Goal: Information Seeking & Learning: Learn about a topic

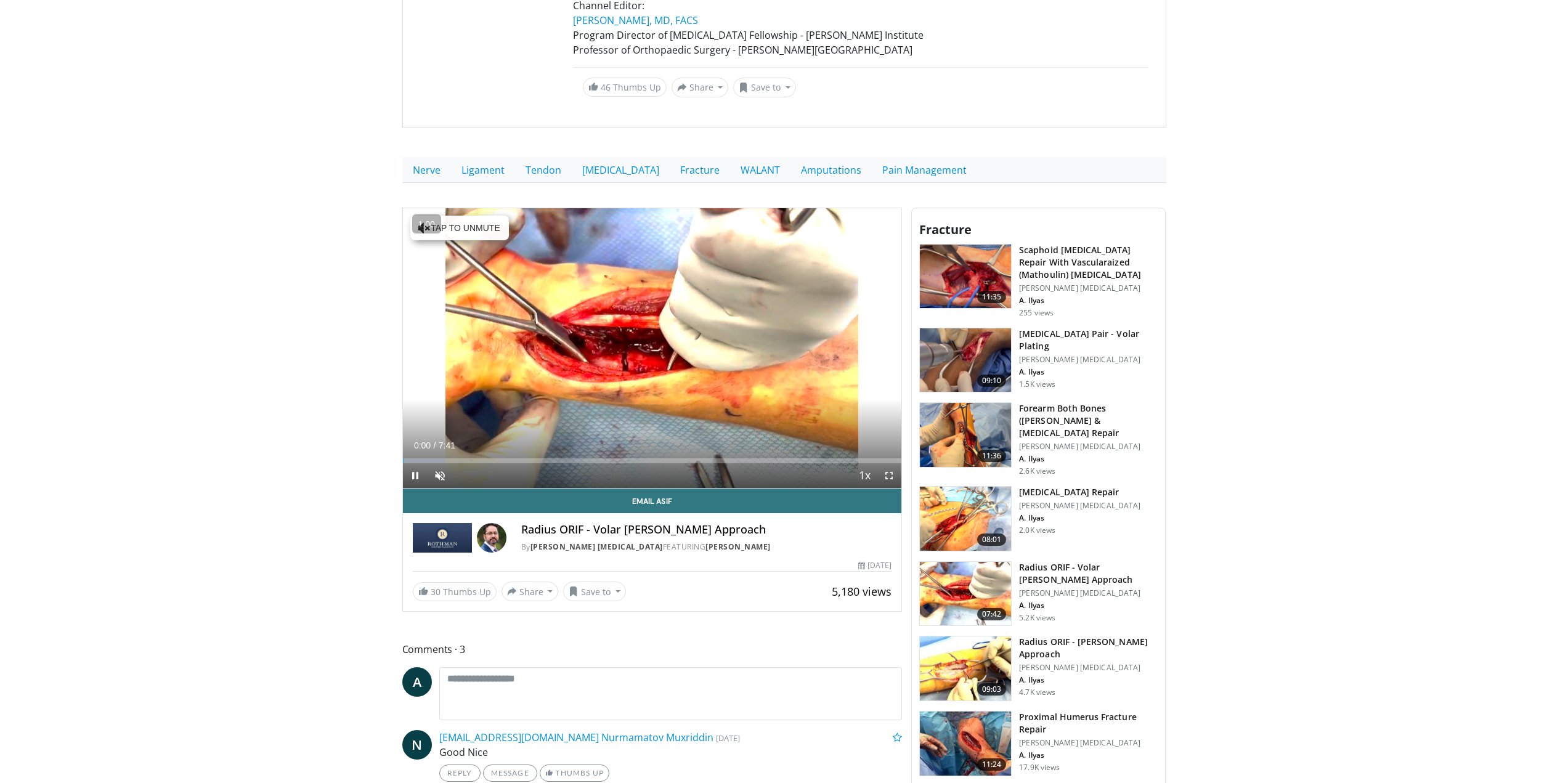
scroll to position [308, 0]
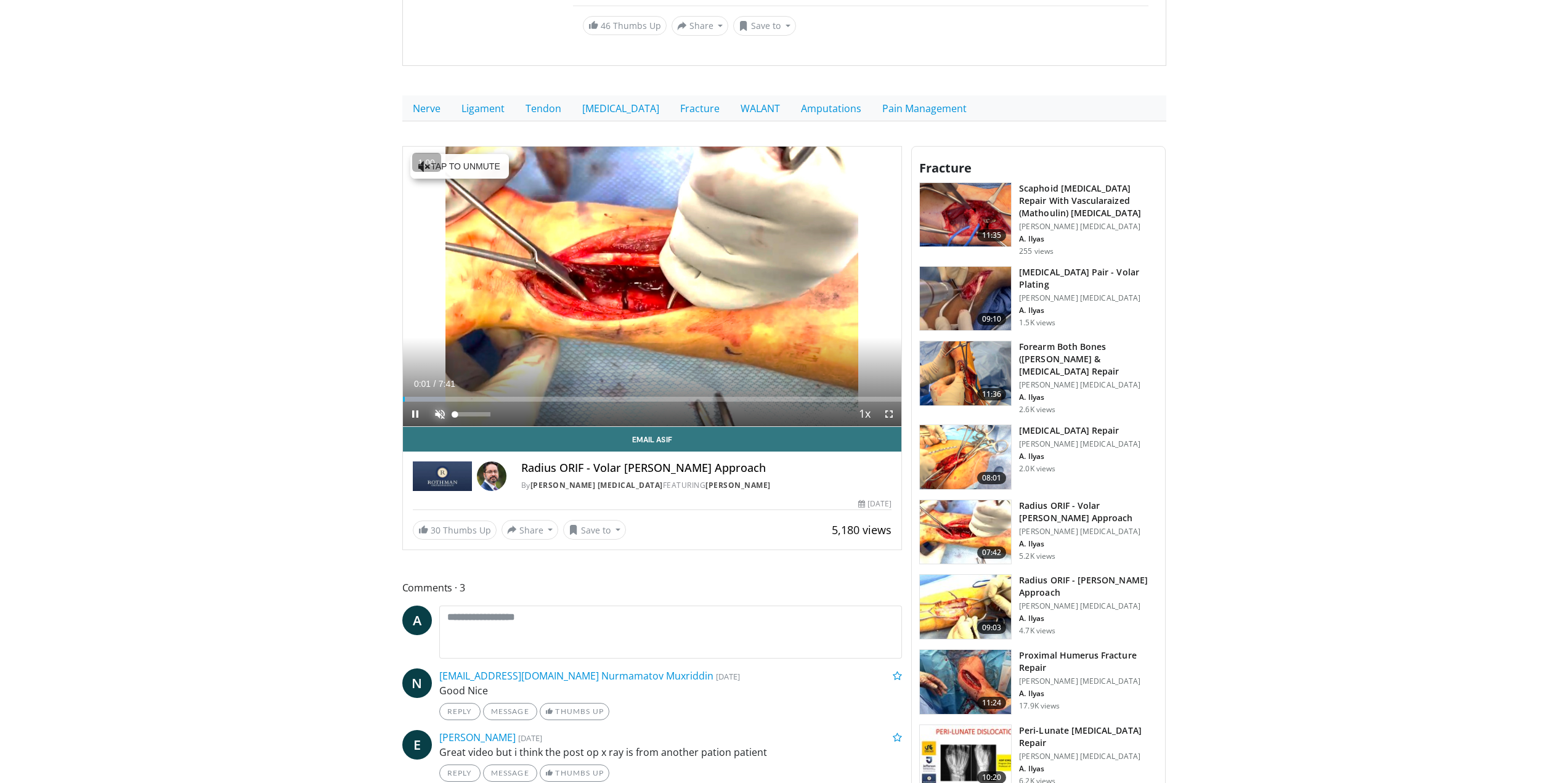
click at [438, 419] on span "Video Player" at bounding box center [439, 414] width 25 height 25
click at [628, 400] on div "Loaded : 10.80% 0:09 3:23" at bounding box center [652, 399] width 499 height 5
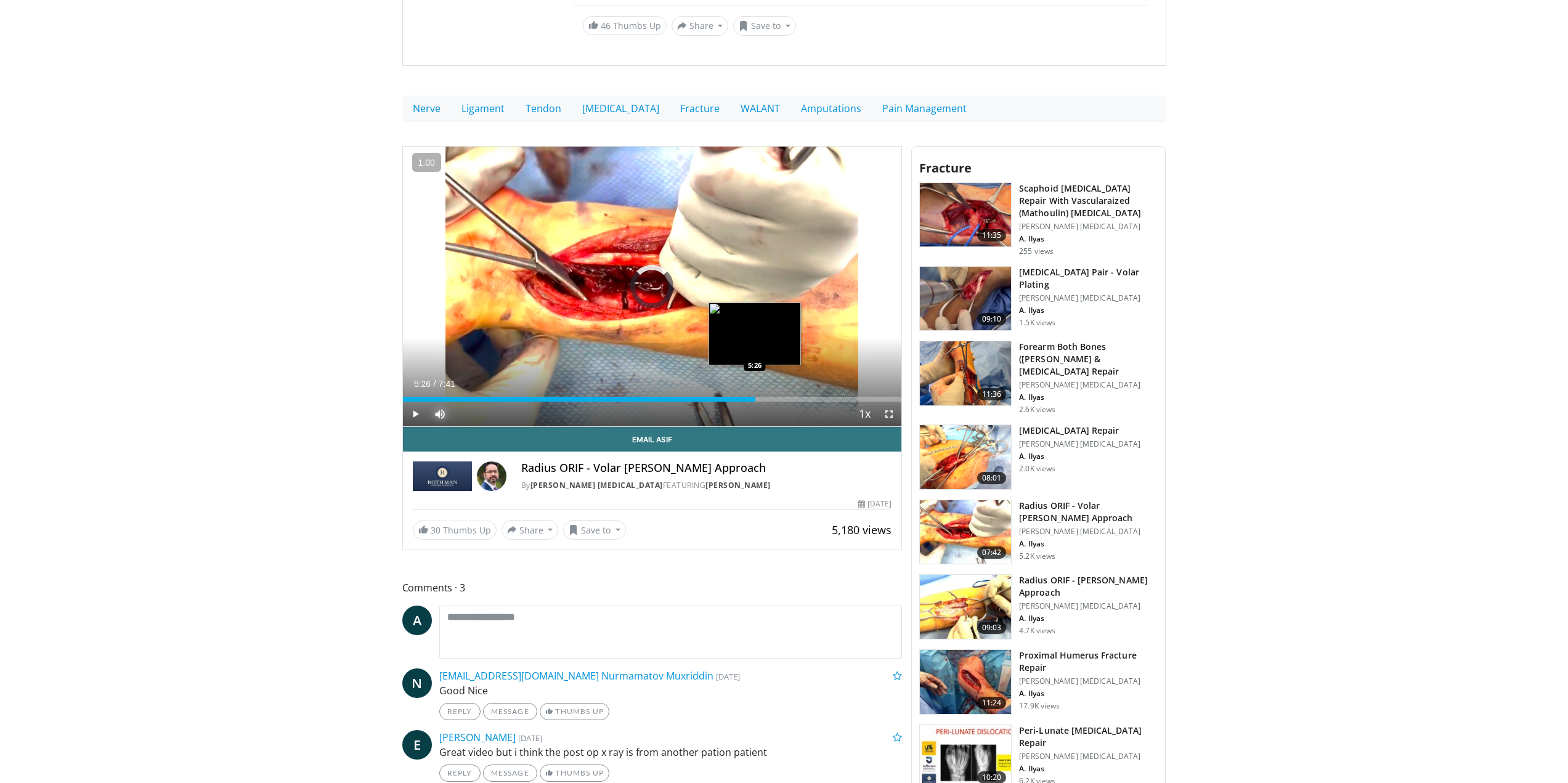
click at [755, 400] on div "Loaded : 54.05% 5:26 5:26" at bounding box center [652, 399] width 499 height 5
click at [821, 401] on div "Loaded : 82.17% 5:26 6:27" at bounding box center [652, 399] width 499 height 5
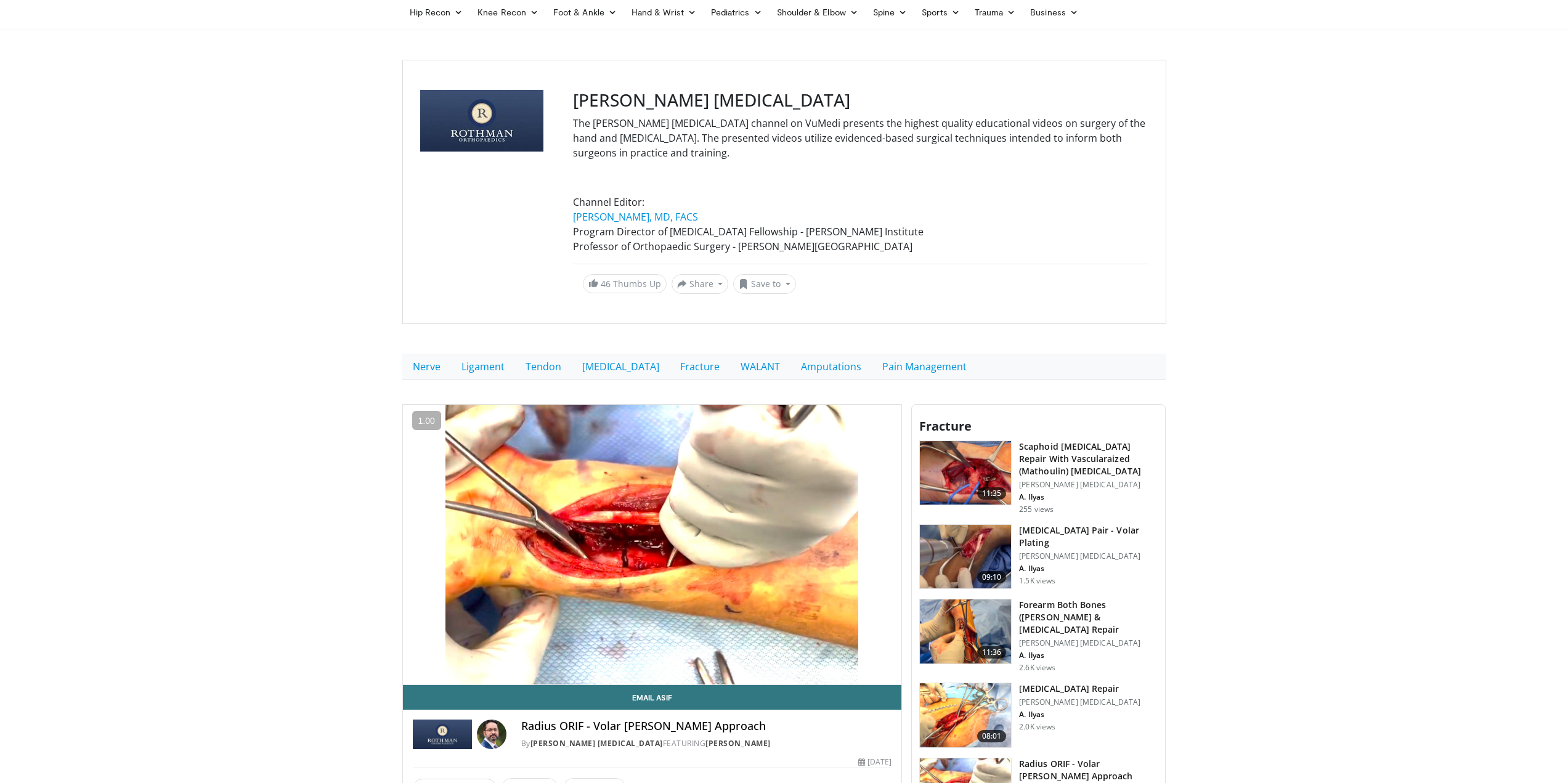
scroll to position [0, 0]
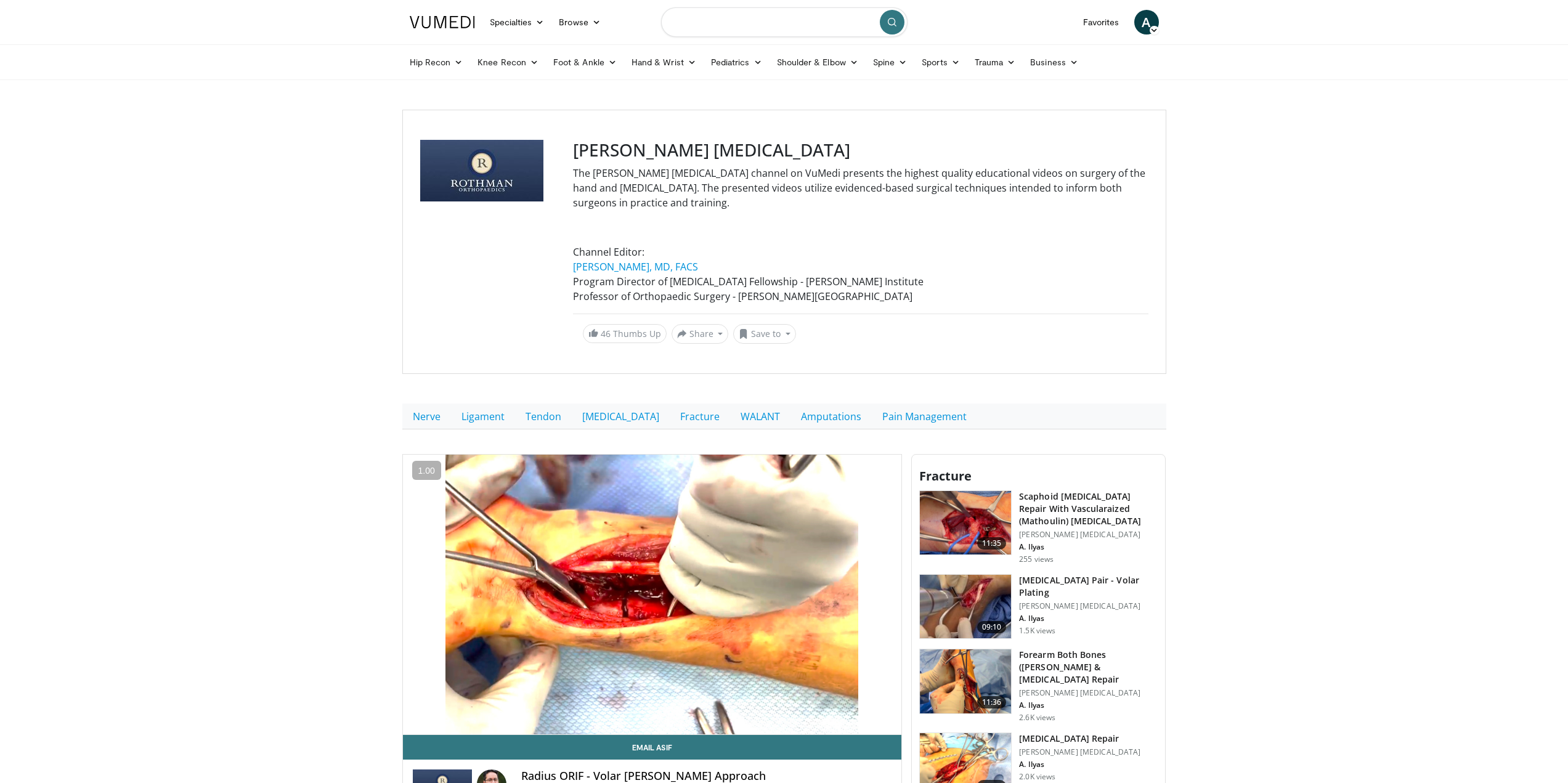
click at [741, 16] on input "Search topics, interventions" at bounding box center [784, 22] width 246 height 30
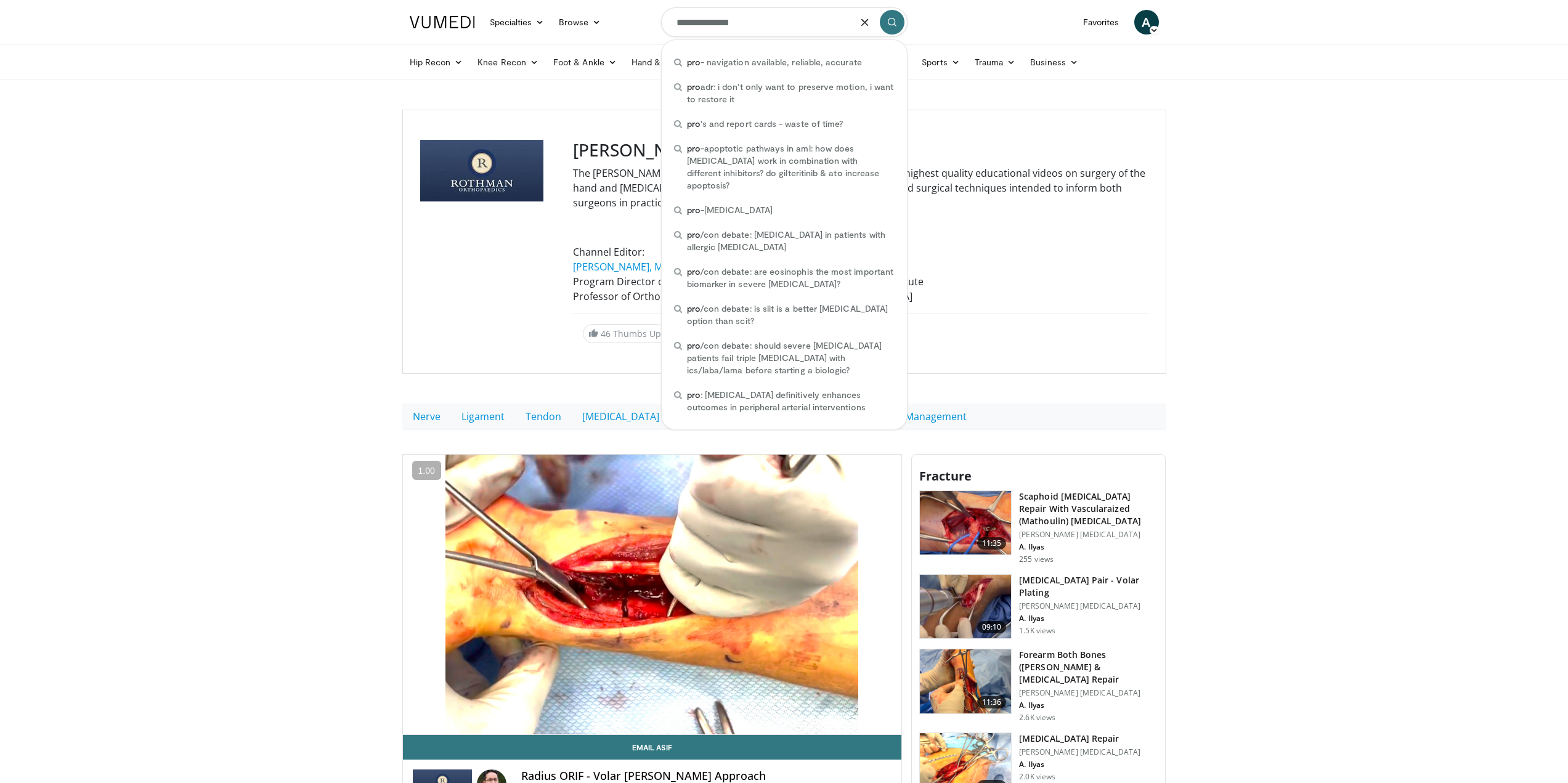
type input "**********"
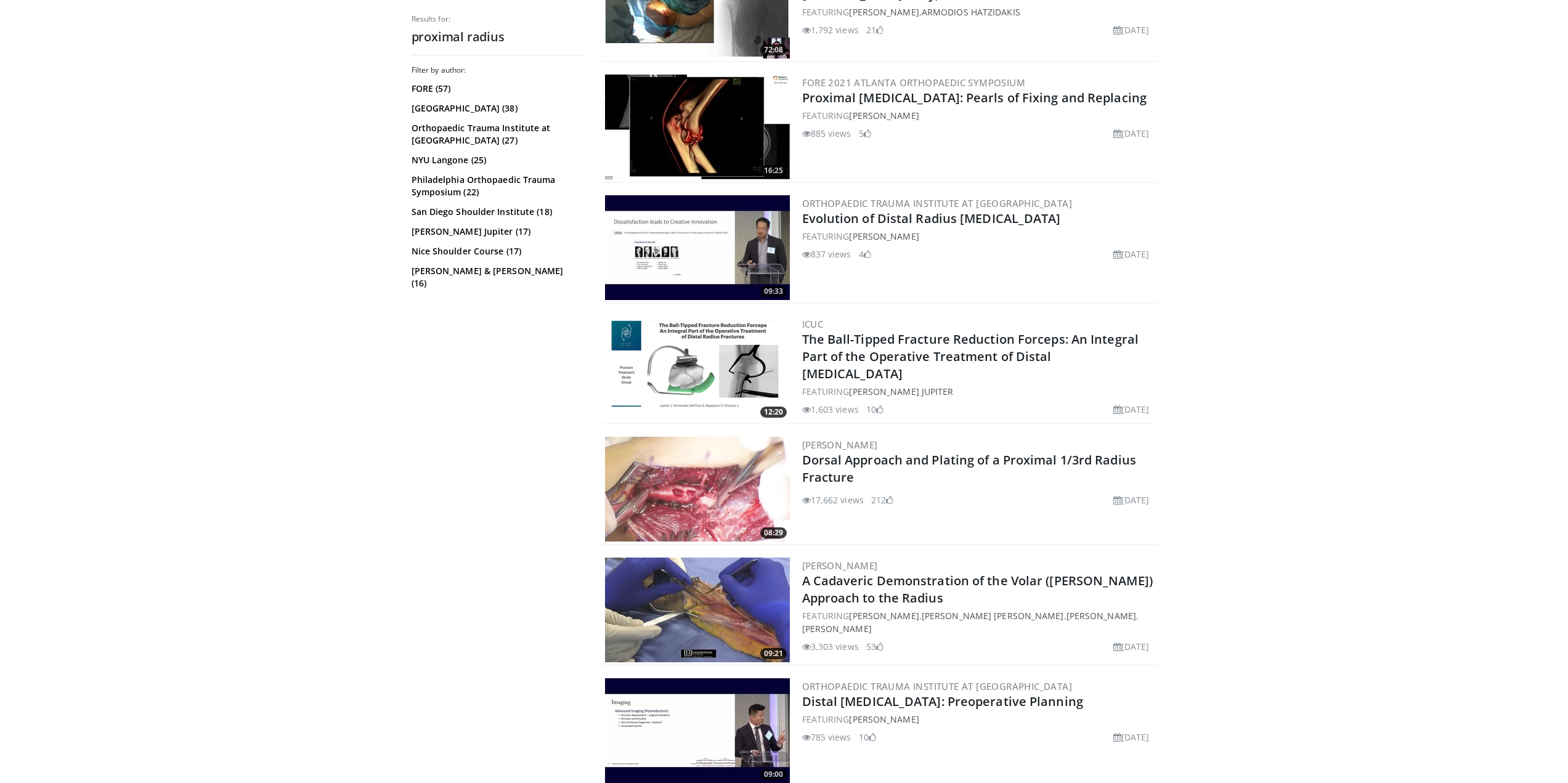
scroll to position [2280, 0]
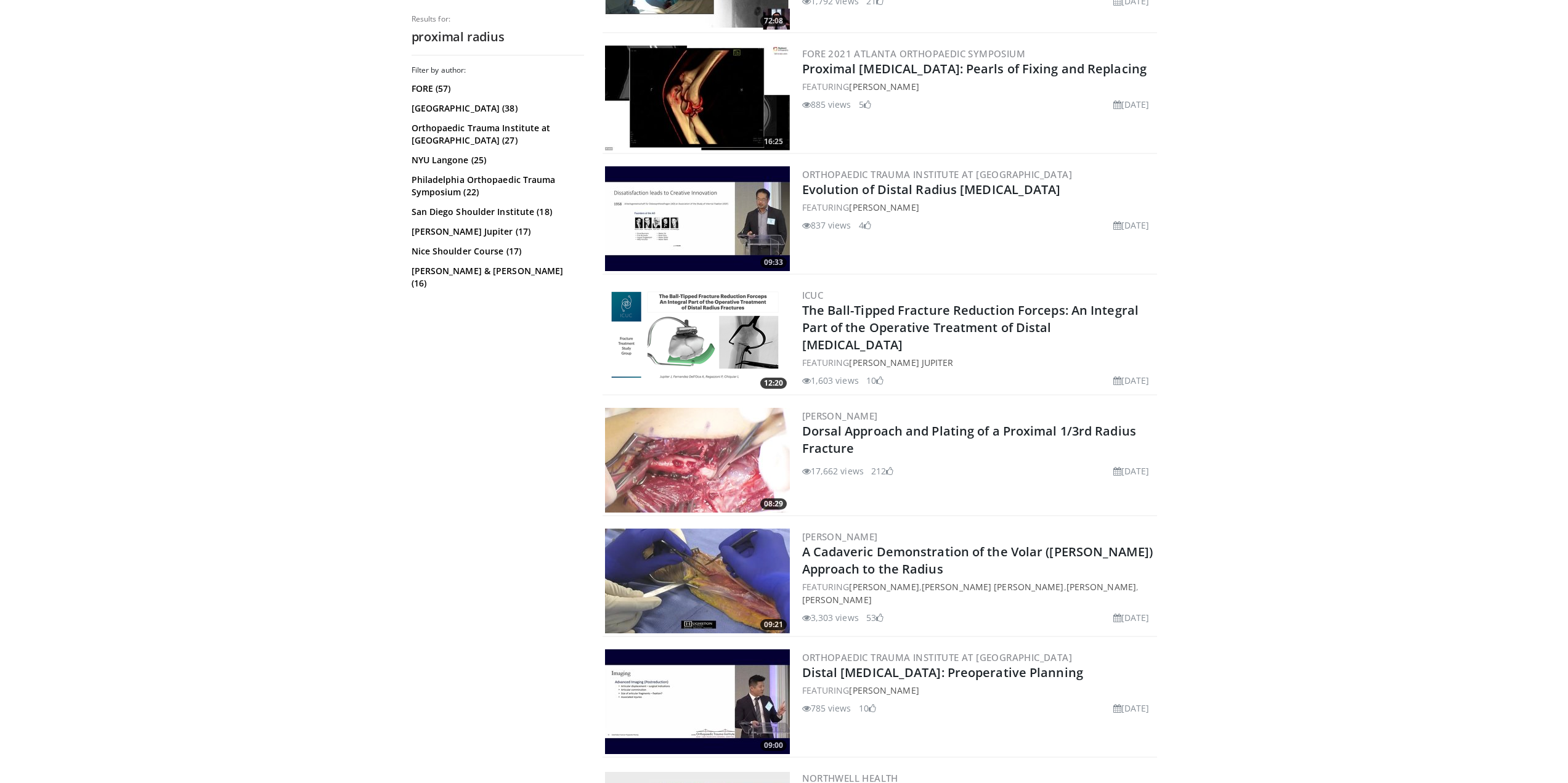
click at [709, 473] on img at bounding box center [697, 460] width 185 height 105
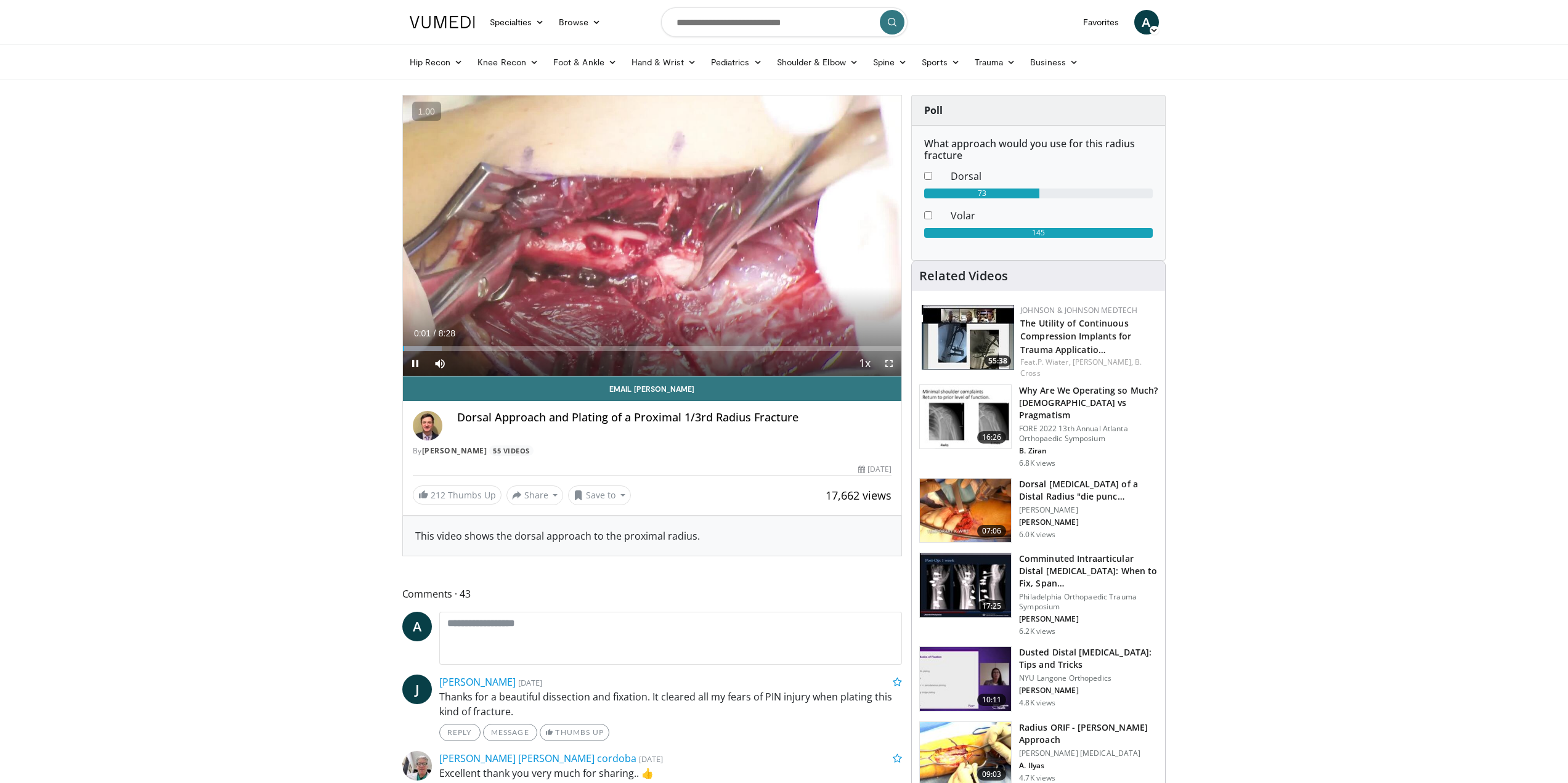
click at [890, 370] on span "Video Player" at bounding box center [888, 363] width 25 height 25
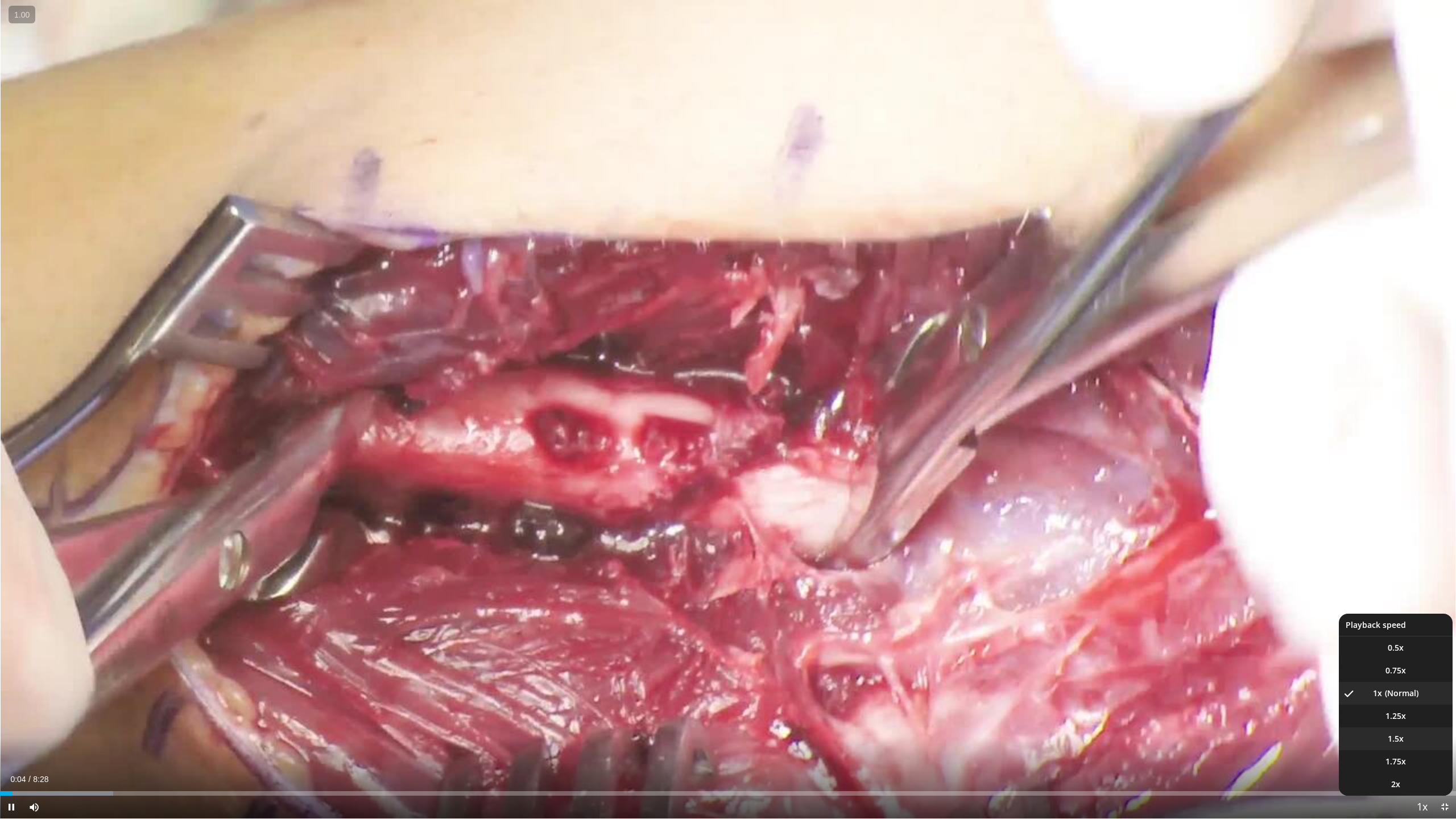
click at [1410, 723] on li "1.5x" at bounding box center [1395, 739] width 114 height 23
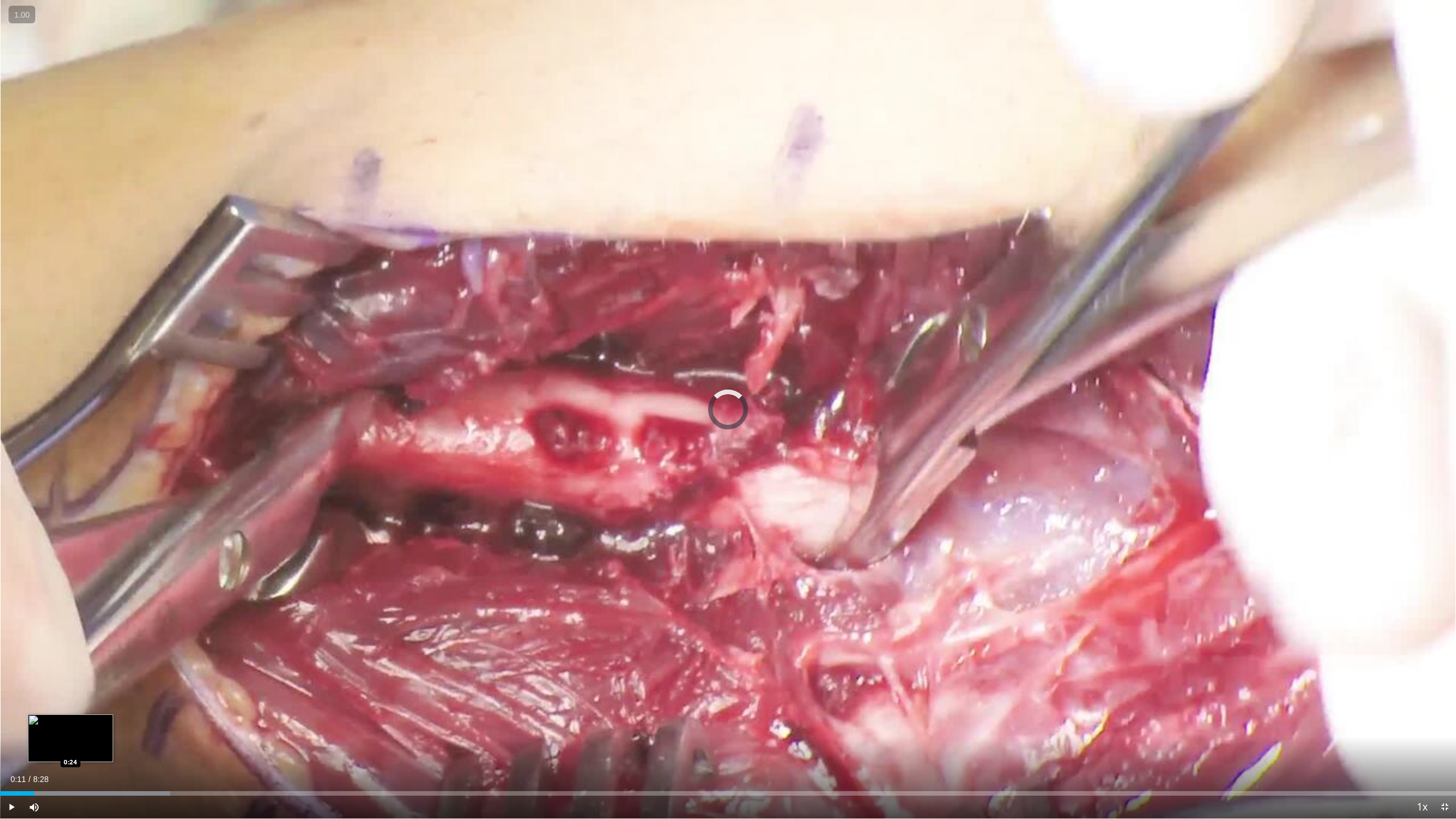
click at [71, 723] on div "Progress Bar" at bounding box center [85, 794] width 170 height 5
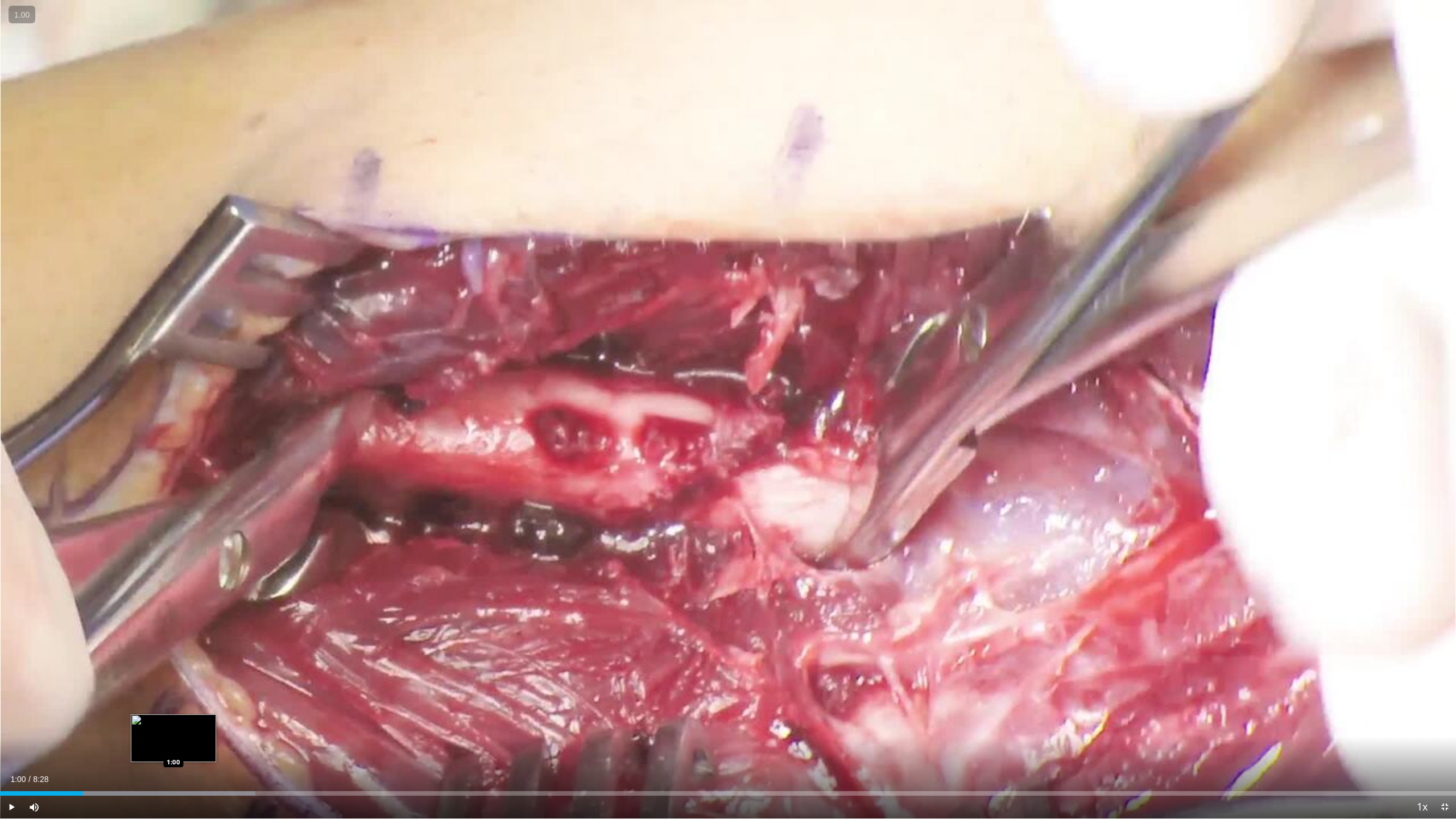
click at [173, 723] on div "Loaded : 17.55% 0:29 1:00" at bounding box center [728, 791] width 1456 height 11
click at [157, 723] on div "Loaded : 23.62% 0:54 0:54" at bounding box center [728, 794] width 1456 height 5
click at [146, 723] on div "0:55" at bounding box center [79, 794] width 158 height 5
click at [126, 723] on div "Loaded : 25.35% 0:51 0:43" at bounding box center [728, 791] width 1456 height 11
click at [111, 723] on div "0:44" at bounding box center [64, 794] width 128 height 5
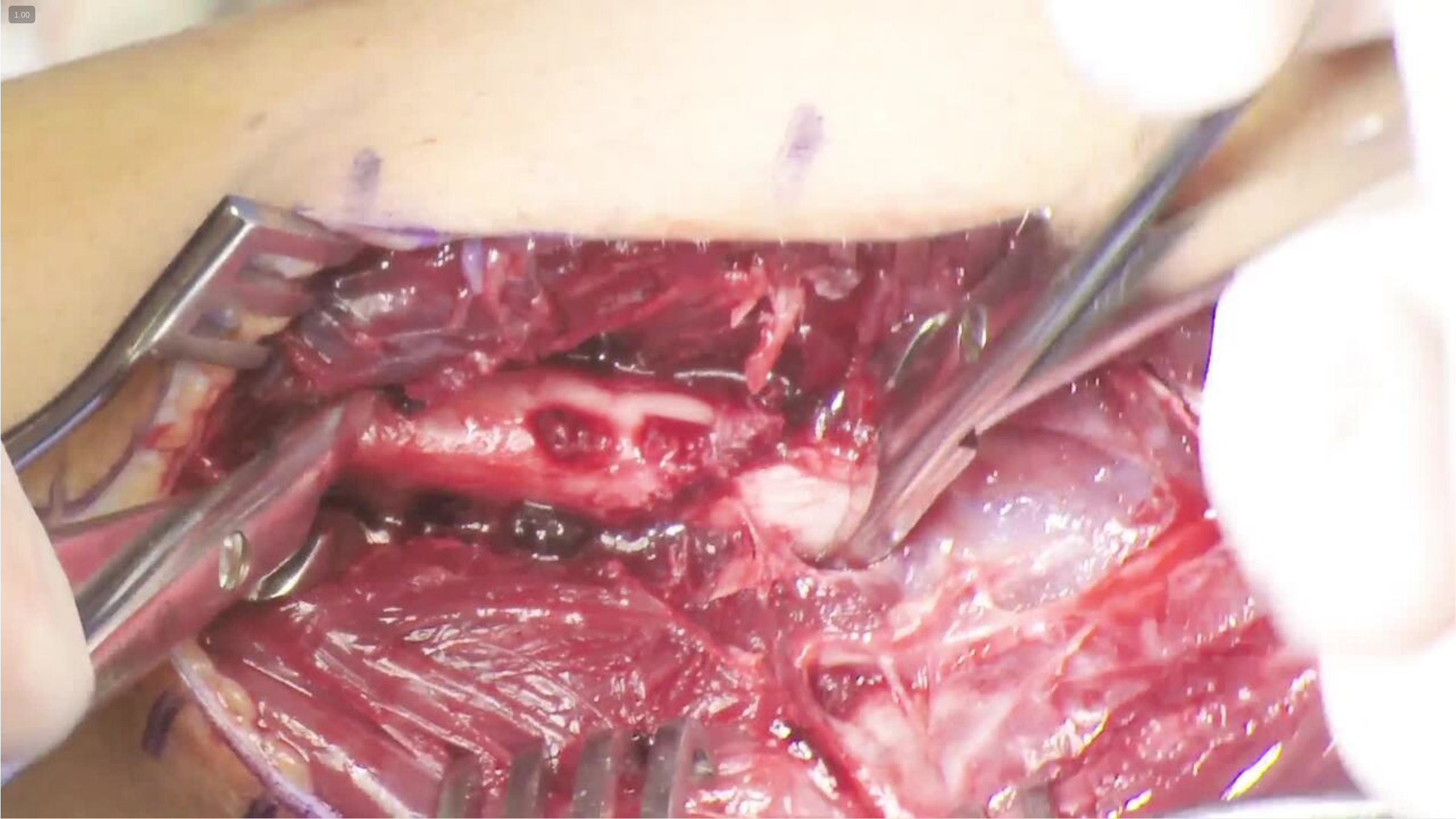
click at [1410, 723] on button "Playback Rate" at bounding box center [1421, 807] width 23 height 23
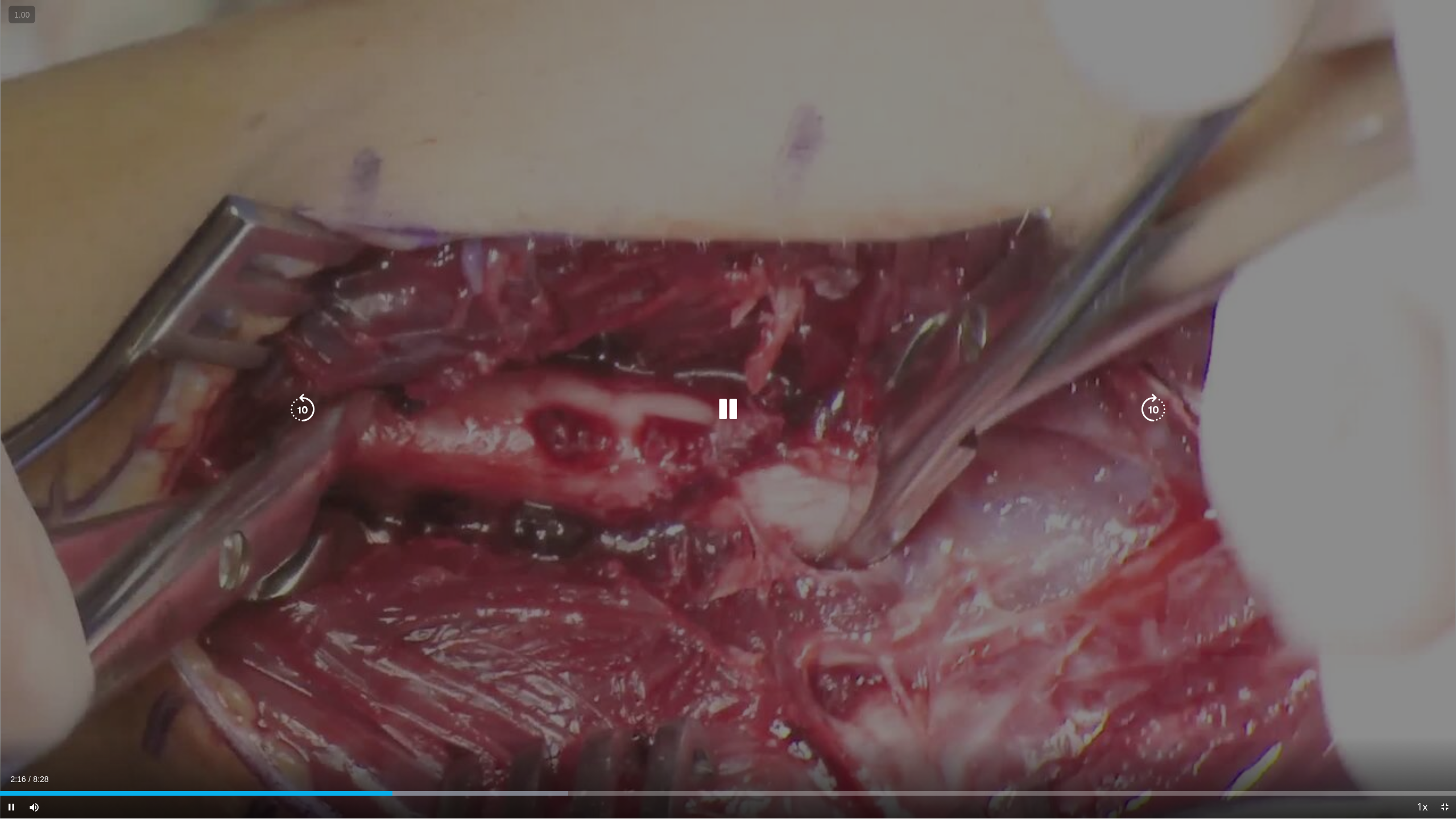
click at [460, 447] on div "10 seconds Tap to unmute" at bounding box center [728, 410] width 1456 height 819
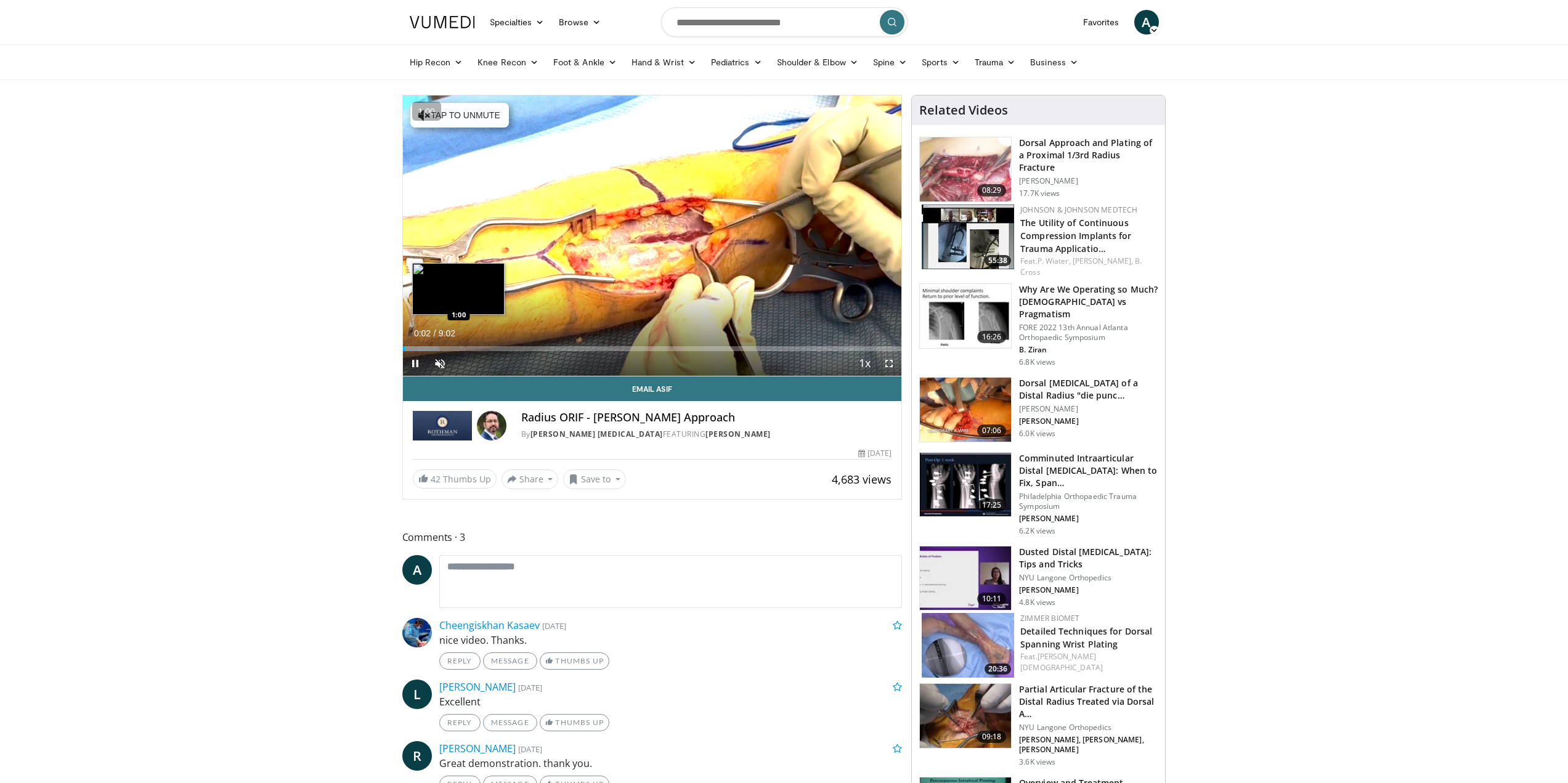
click at [459, 348] on div "Loaded : 7.35% 0:02 1:00" at bounding box center [652, 349] width 499 height 5
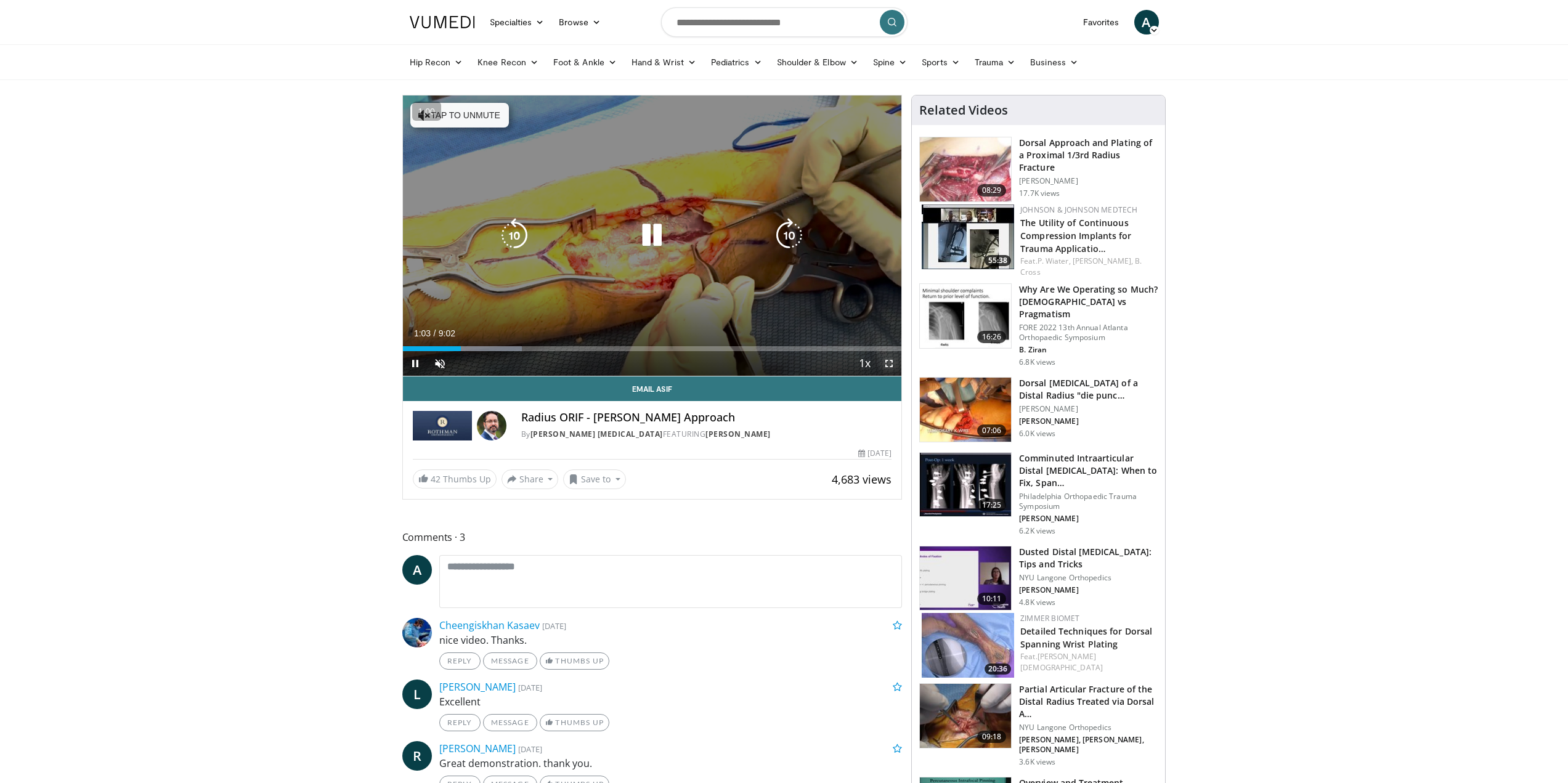
drag, startPoint x: 887, startPoint y: 366, endPoint x: 887, endPoint y: 440, distance: 74.0
click at [887, 365] on span "Video Player" at bounding box center [888, 363] width 25 height 25
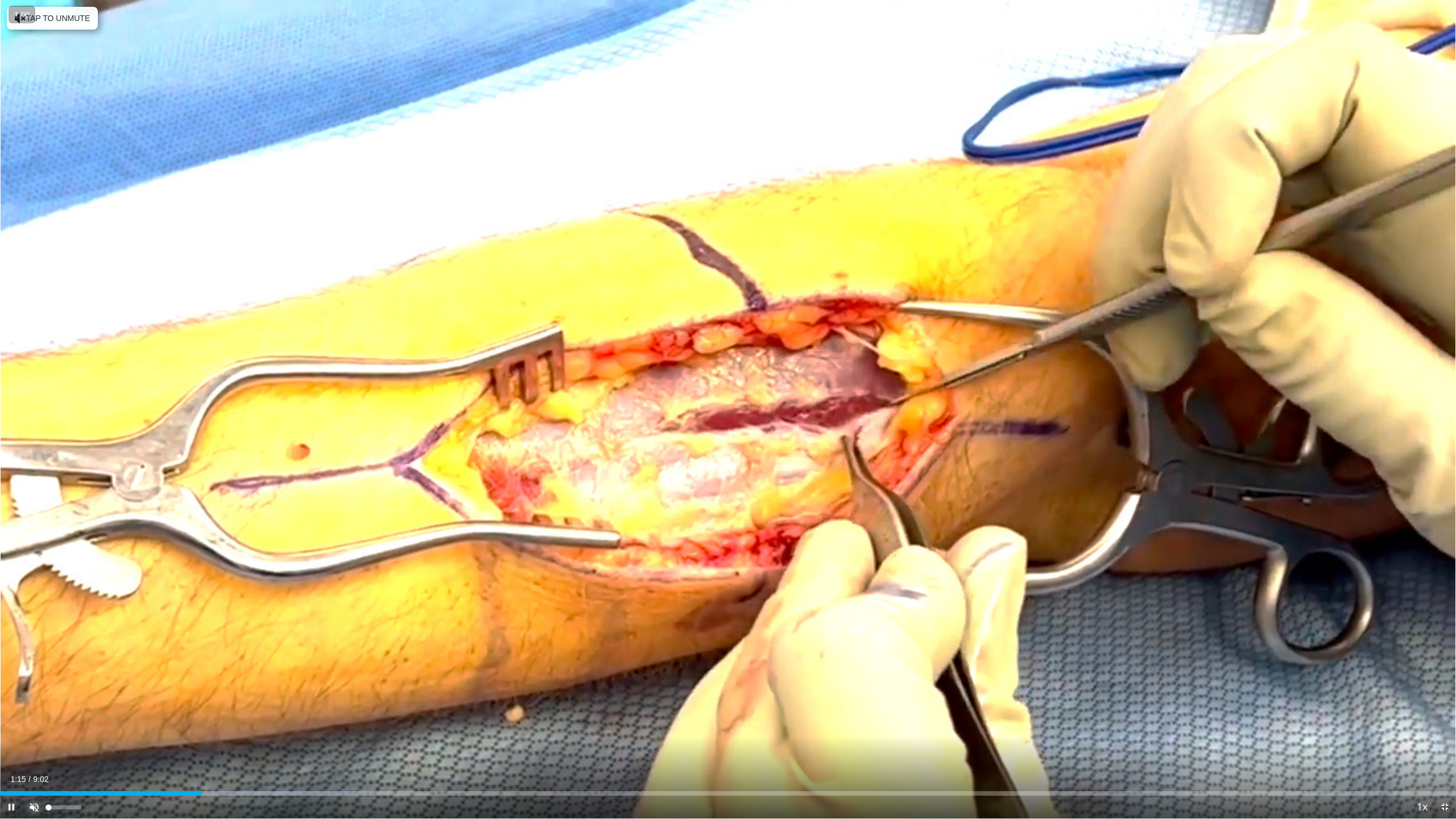
click at [33, 723] on span "Video Player" at bounding box center [34, 807] width 23 height 23
click at [165, 723] on div "1:19" at bounding box center [107, 794] width 214 height 5
click at [102, 723] on div "Loaded : 25.81% 1:02 0:45" at bounding box center [728, 794] width 1456 height 5
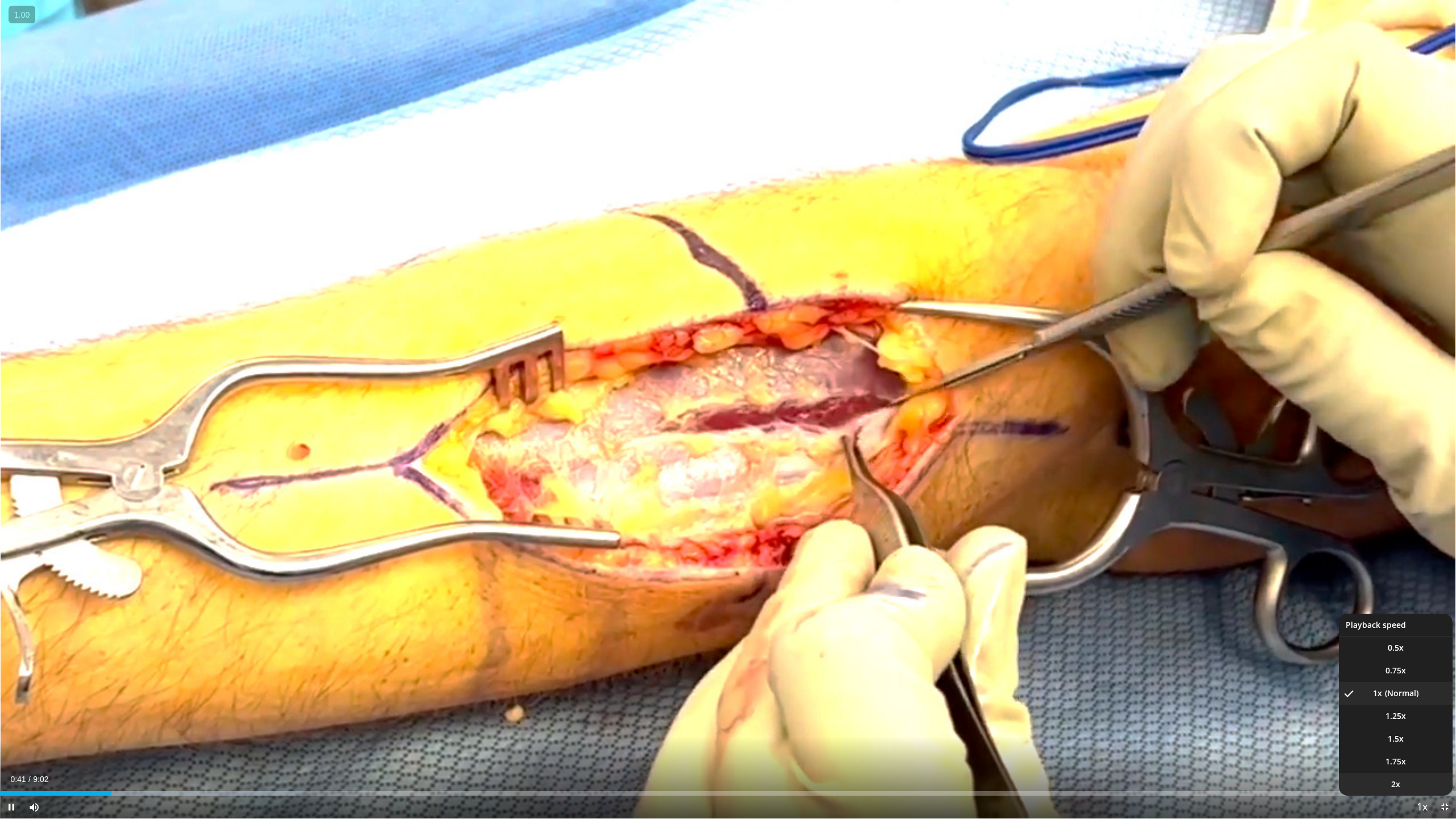
click at [1407, 723] on li "2x" at bounding box center [1395, 784] width 114 height 23
click at [1403, 723] on li "2x , selected" at bounding box center [1395, 784] width 114 height 23
click at [1421, 723] on span "Video Player" at bounding box center [1421, 808] width 16 height 23
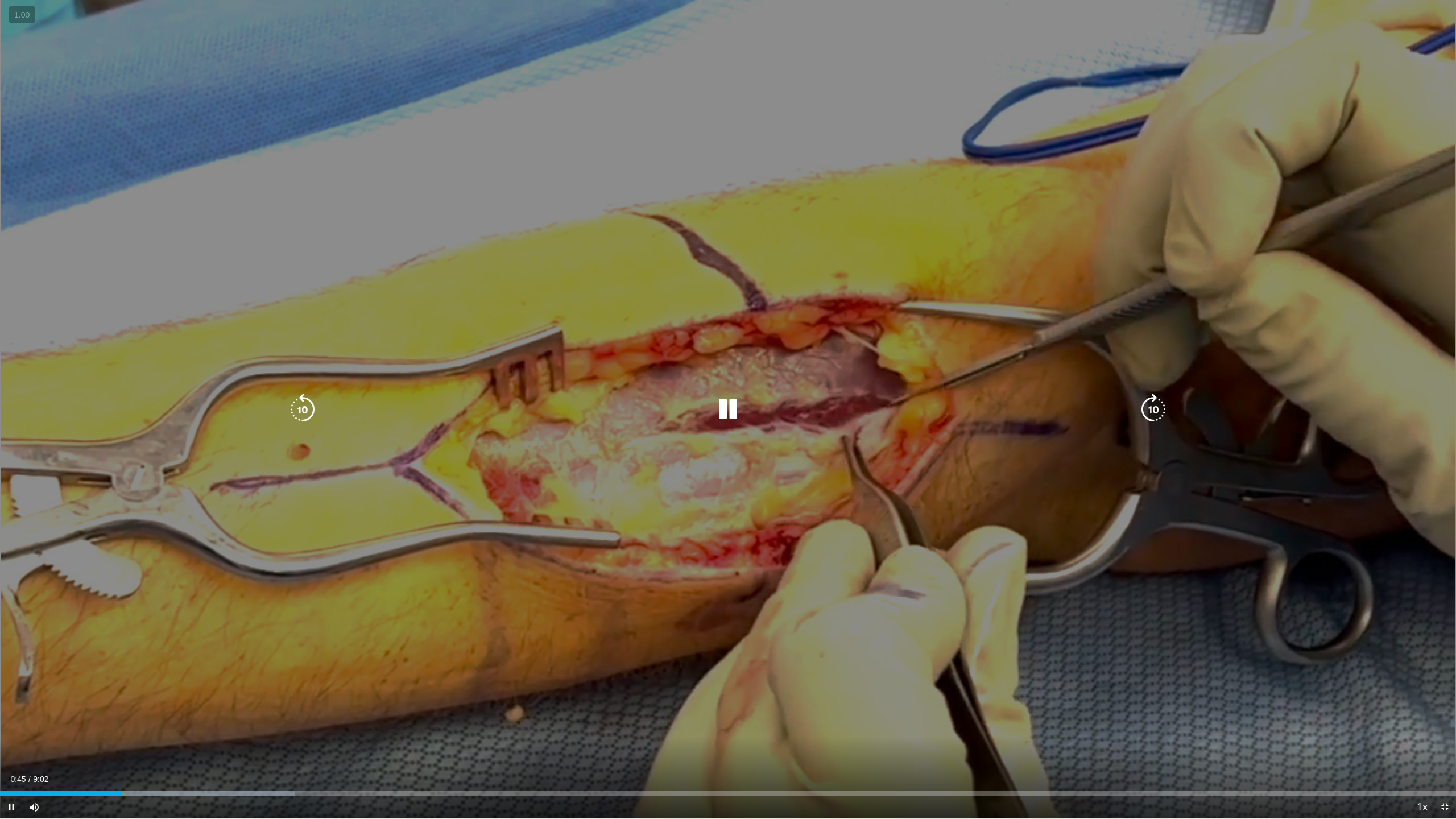
click at [1244, 613] on div "10 seconds Tap to unmute" at bounding box center [728, 410] width 1456 height 819
click at [1245, 594] on div "10 seconds Tap to unmute" at bounding box center [728, 410] width 1456 height 819
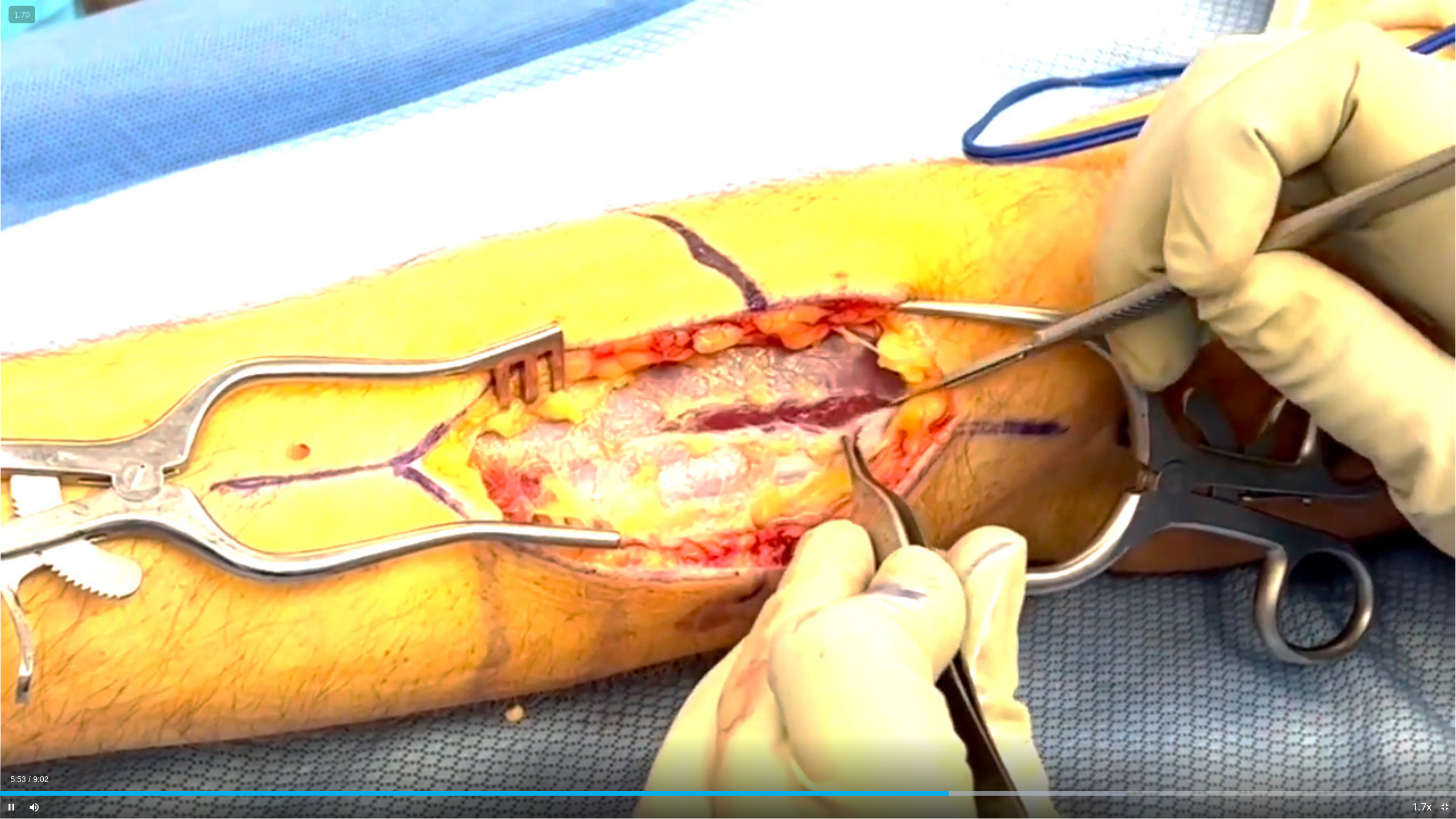
click at [1446, 723] on span "Video Player" at bounding box center [1444, 807] width 23 height 23
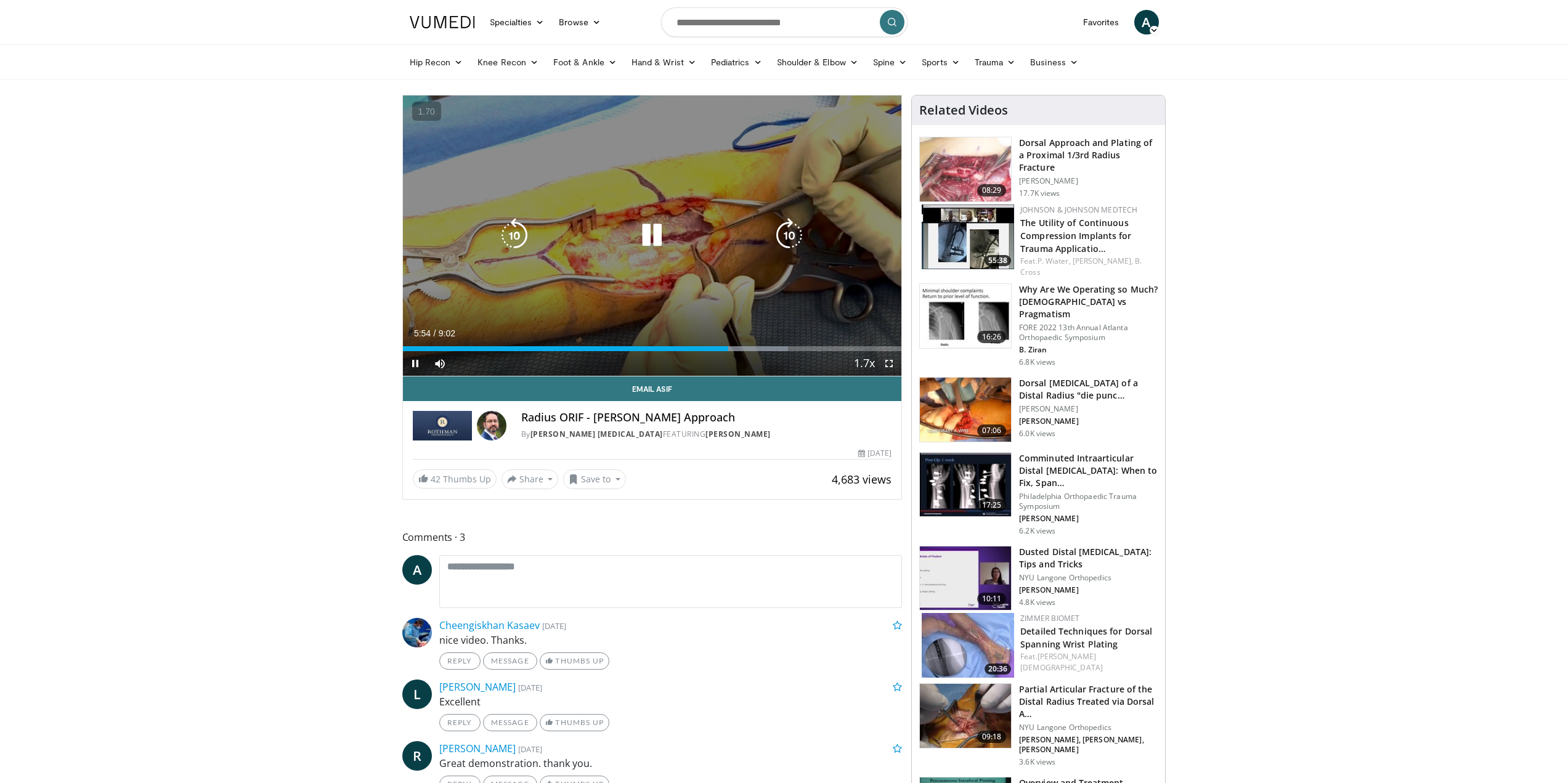
click at [697, 218] on div "40 seconds Tap to unmute" at bounding box center [652, 235] width 499 height 281
